Goal: Find specific page/section: Find specific page/section

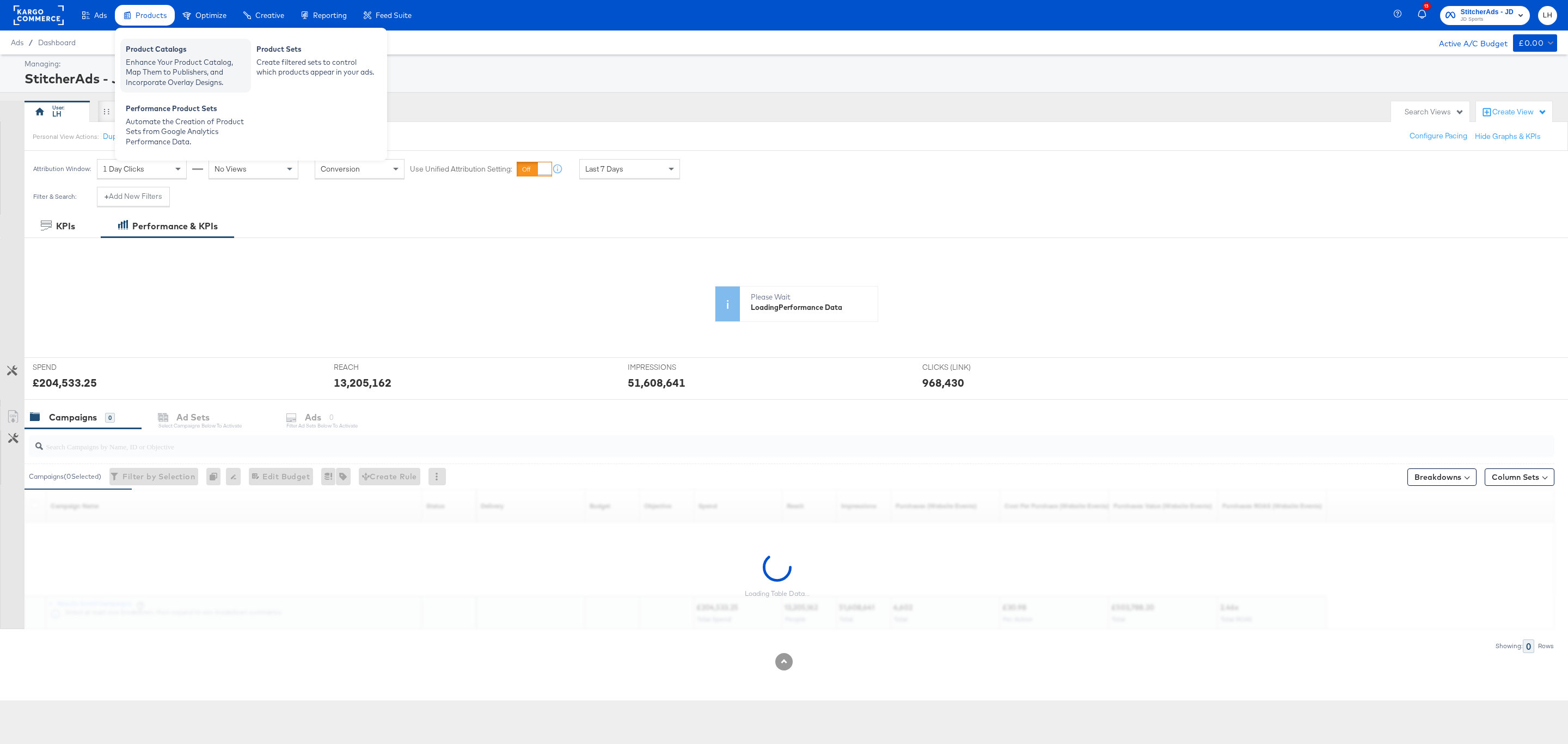
click at [152, 47] on div "Product Catalogs" at bounding box center [185, 50] width 120 height 13
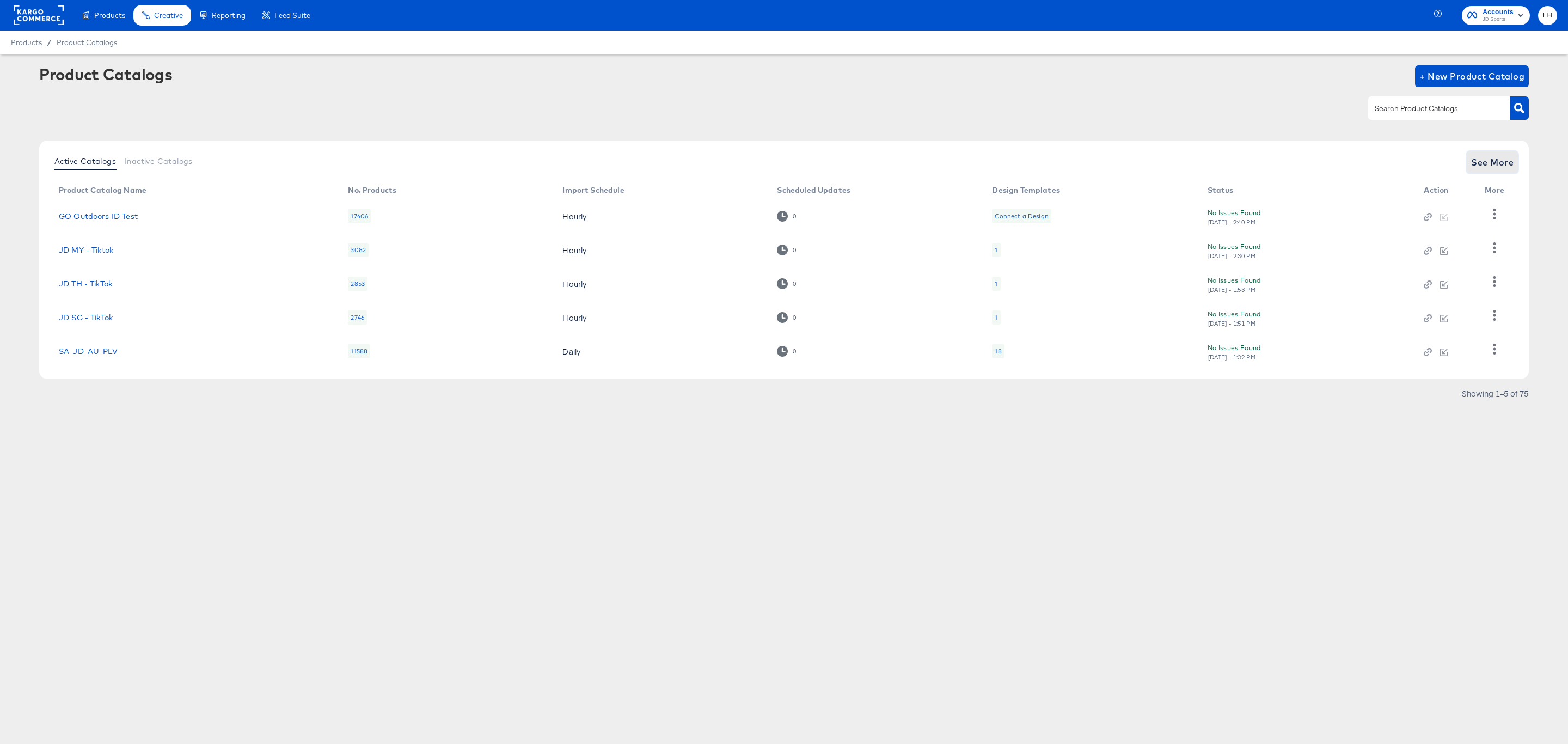
click at [1487, 164] on span "See More" at bounding box center [1493, 162] width 42 height 15
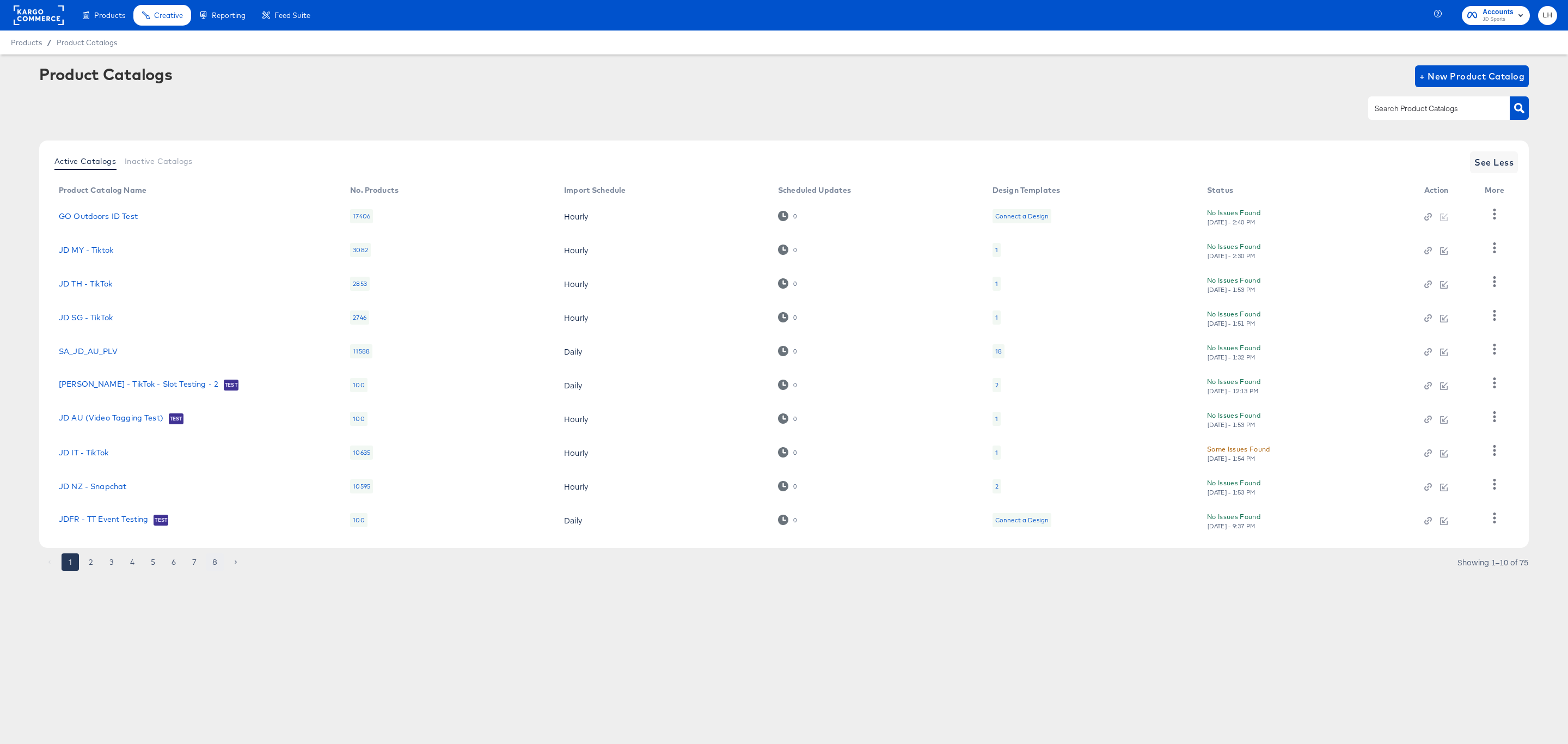
click at [220, 559] on button "8" at bounding box center [215, 562] width 17 height 17
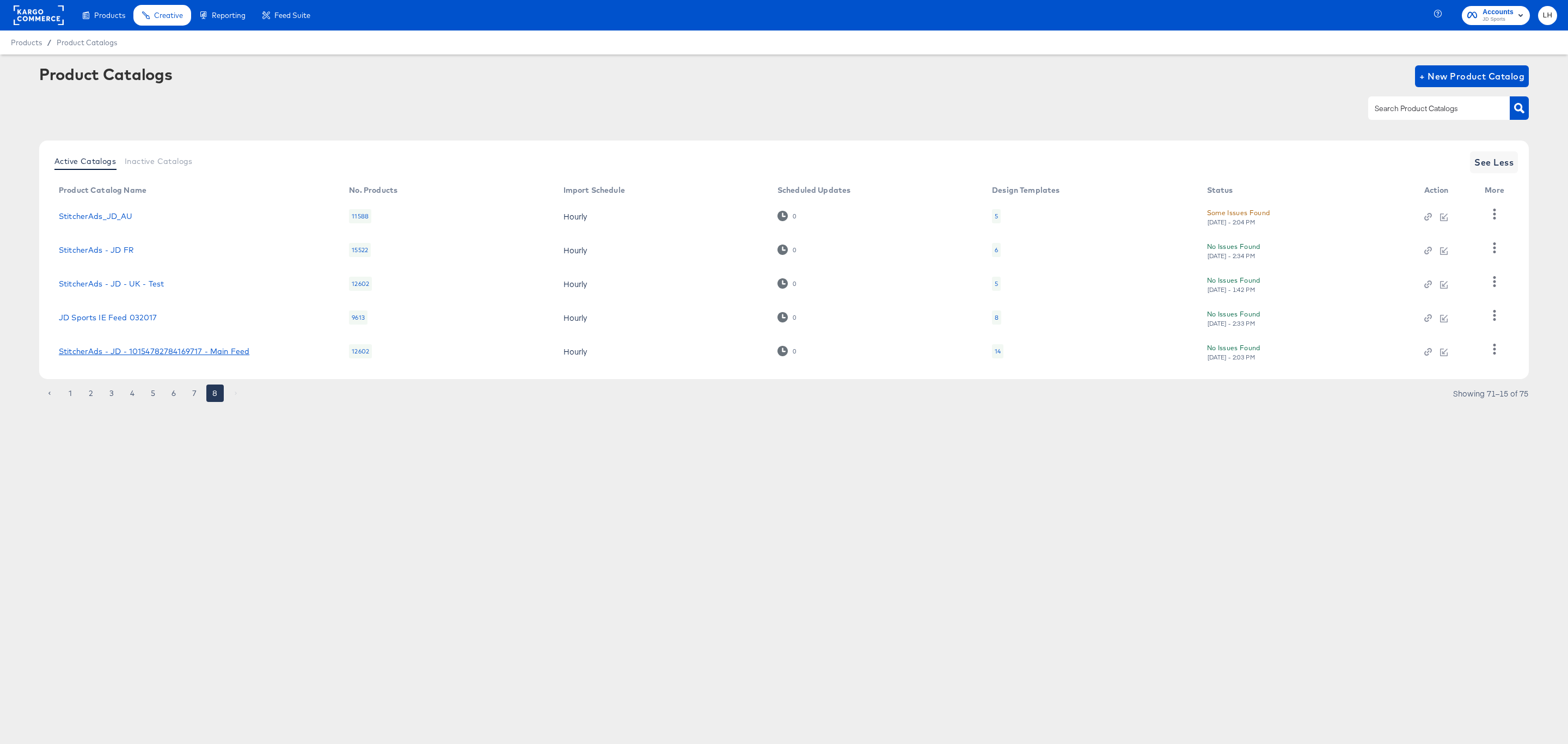
click at [117, 351] on link "StitcherAds - JD - 10154782784169717 - Main Feed" at bounding box center [154, 351] width 191 height 9
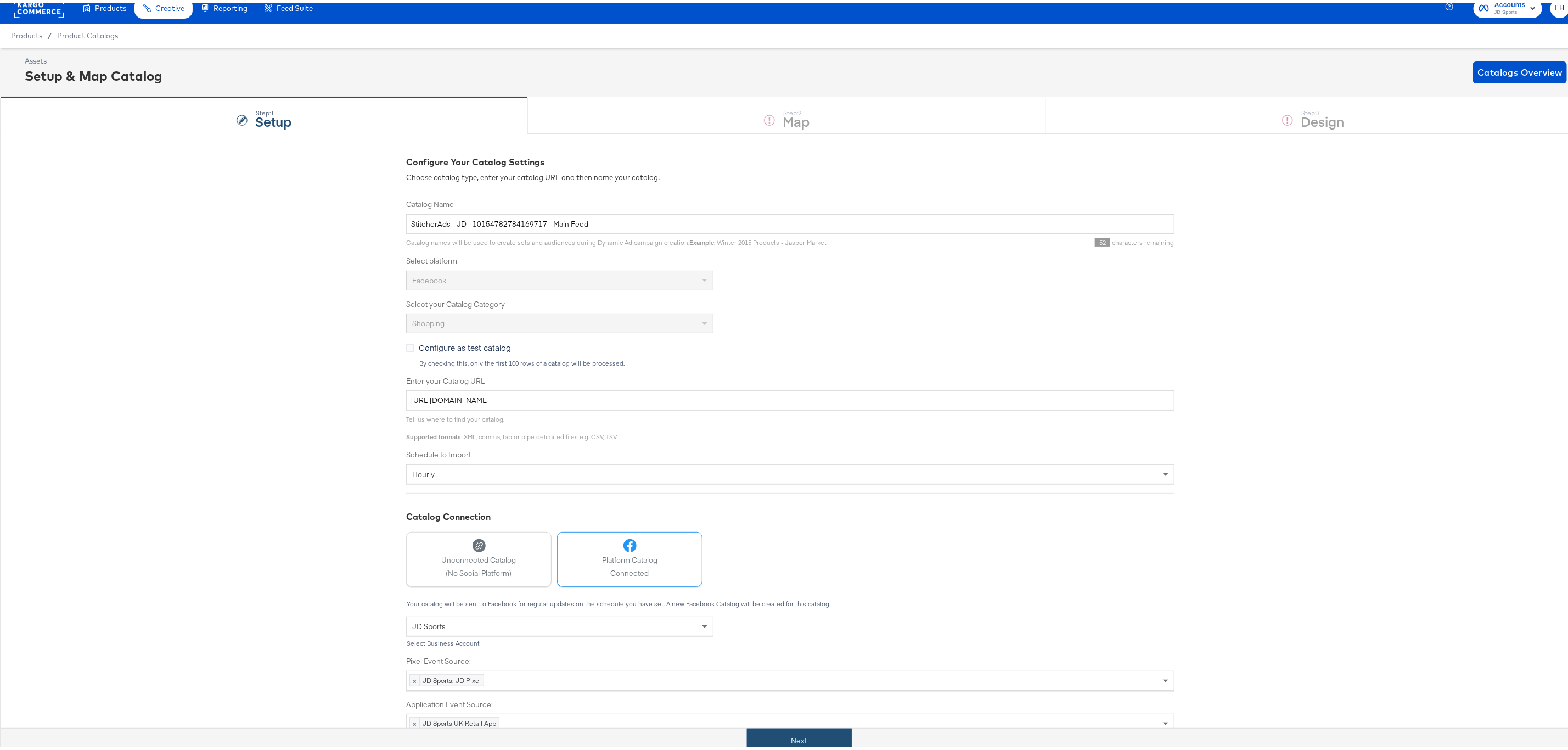
scroll to position [25, 0]
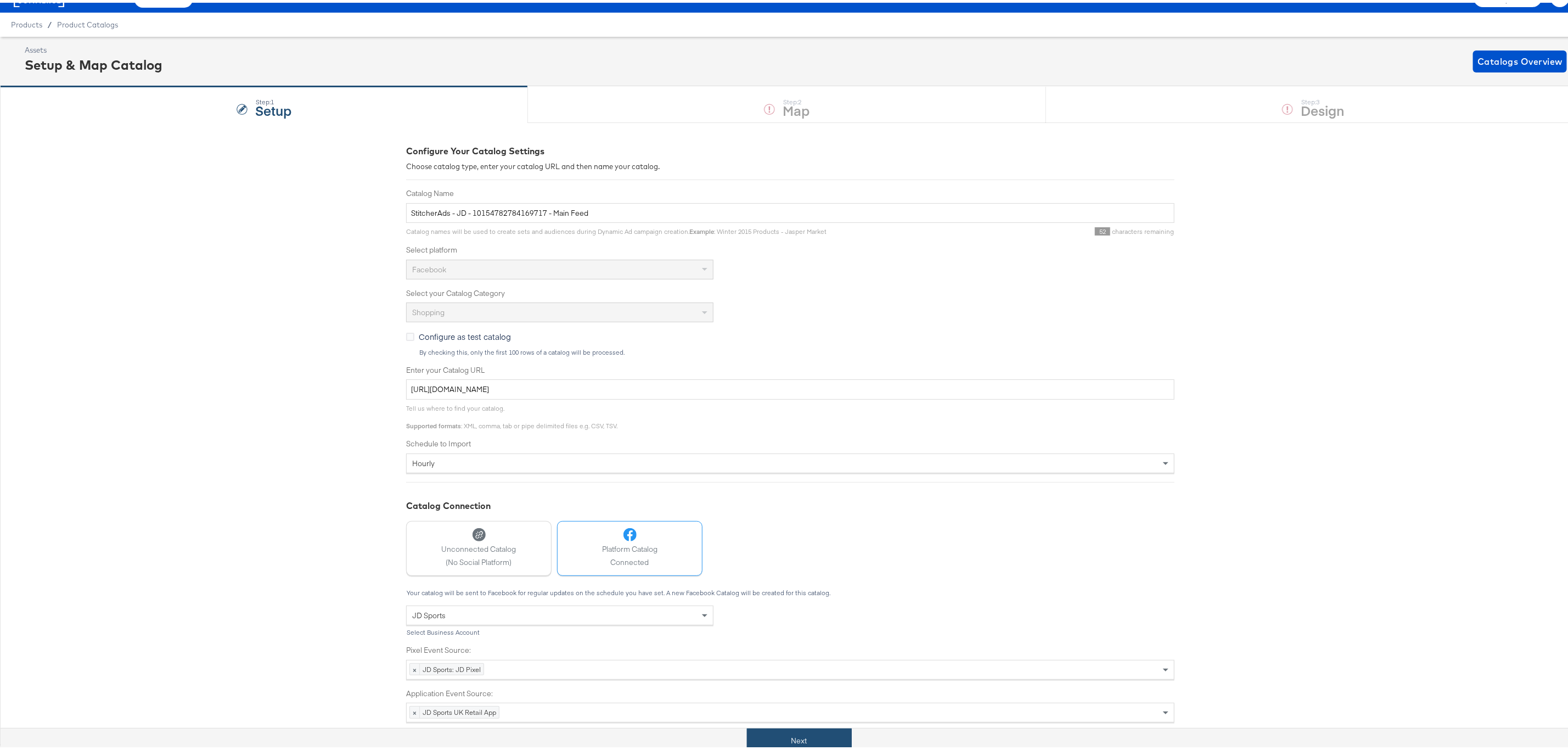
click at [787, 737] on button "Next" at bounding box center [799, 738] width 105 height 25
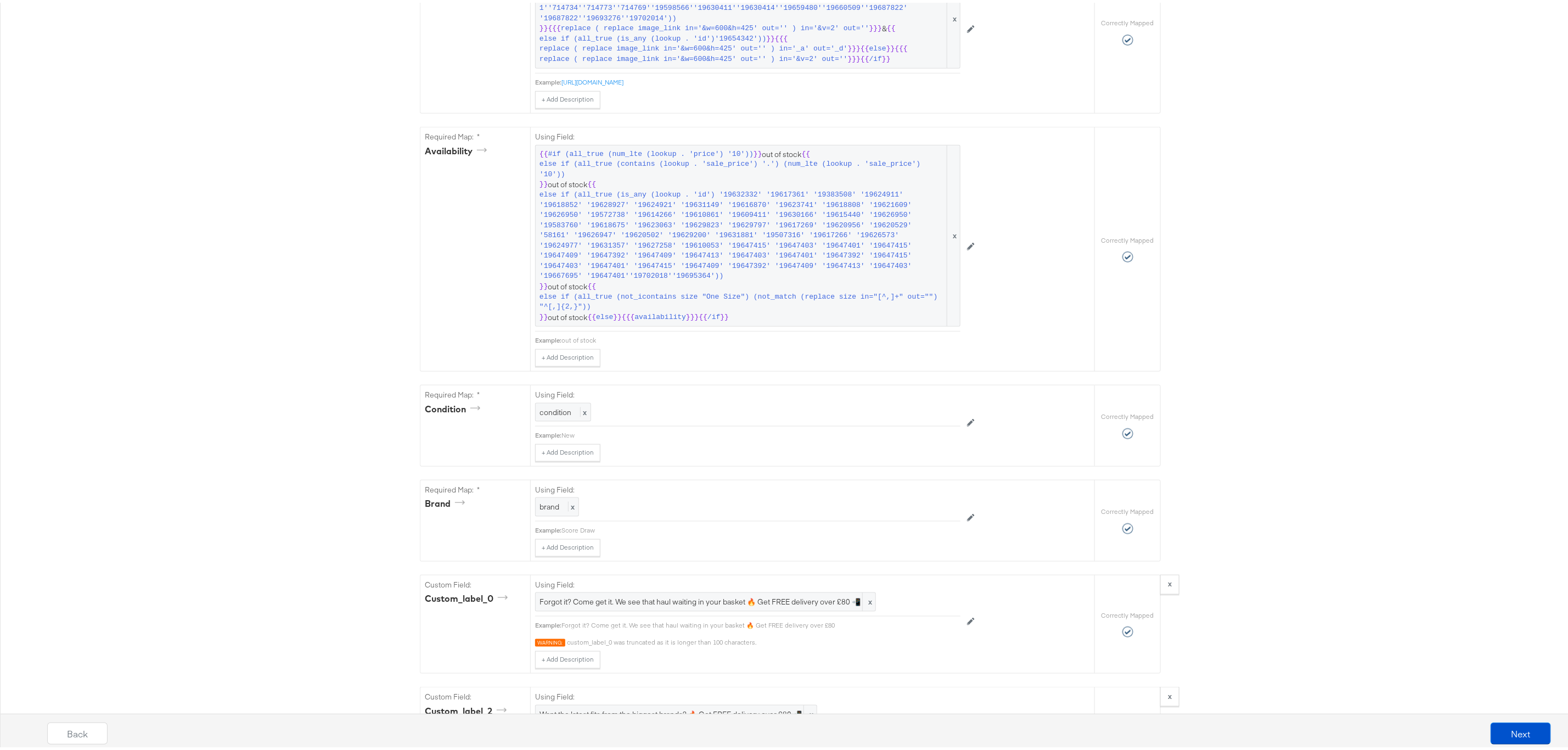
scroll to position [988, 0]
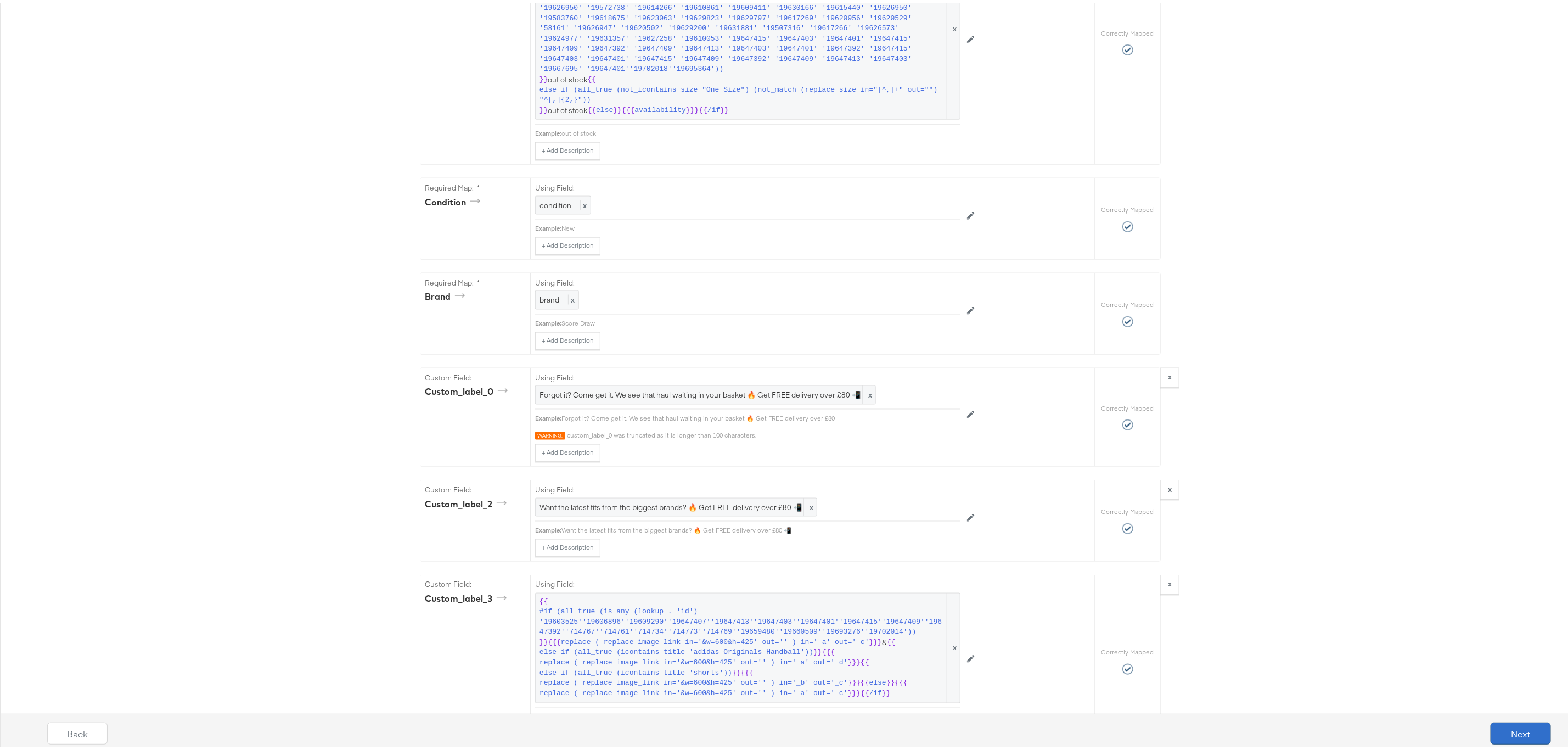
click at [1502, 722] on button "Next" at bounding box center [1521, 730] width 61 height 22
